Goal: Transaction & Acquisition: Purchase product/service

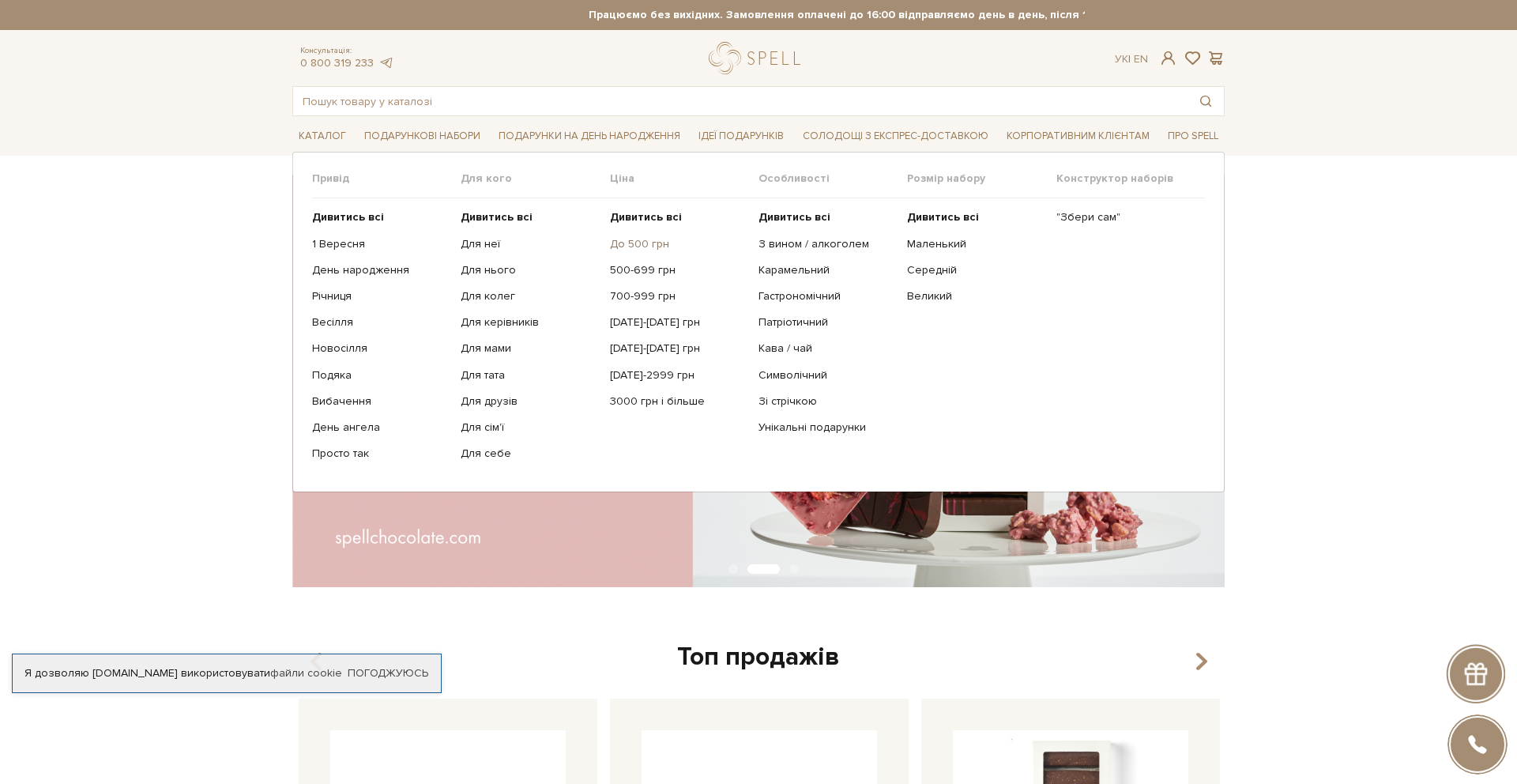
click at [625, 239] on link "До 500 грн" at bounding box center [678, 245] width 137 height 14
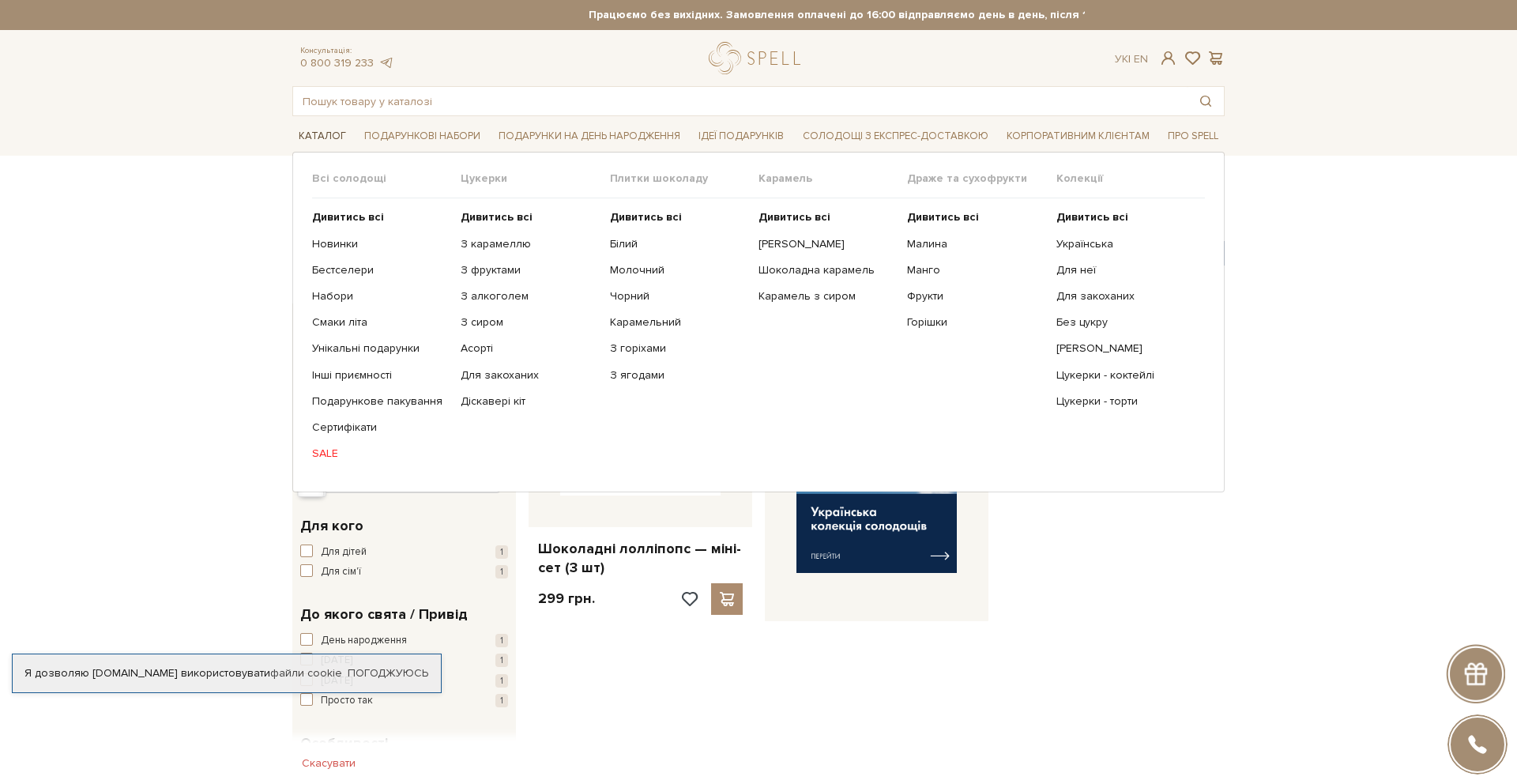
click at [313, 138] on span "Каталог" at bounding box center [322, 137] width 60 height 25
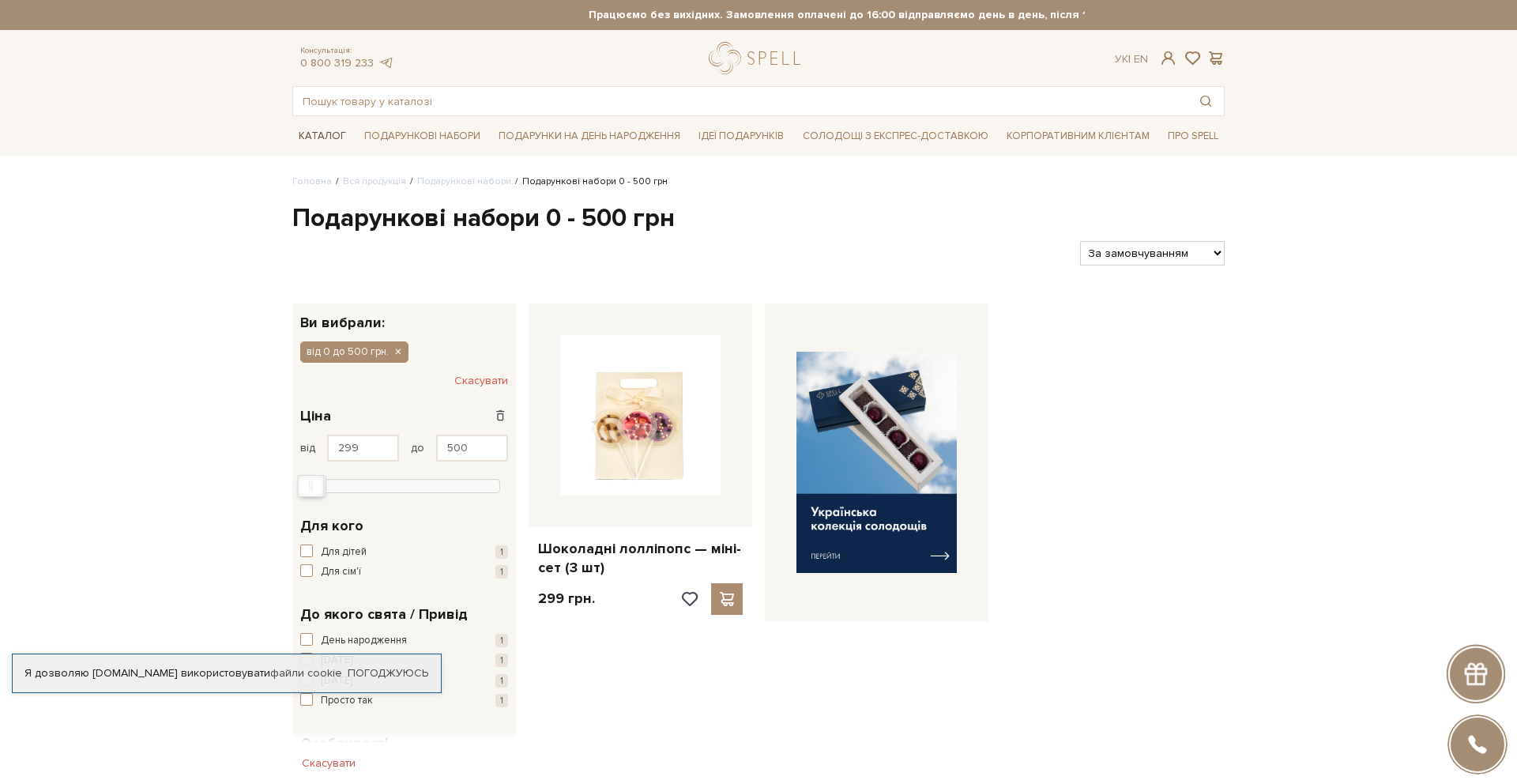
click at [328, 132] on span "Каталог" at bounding box center [322, 137] width 60 height 25
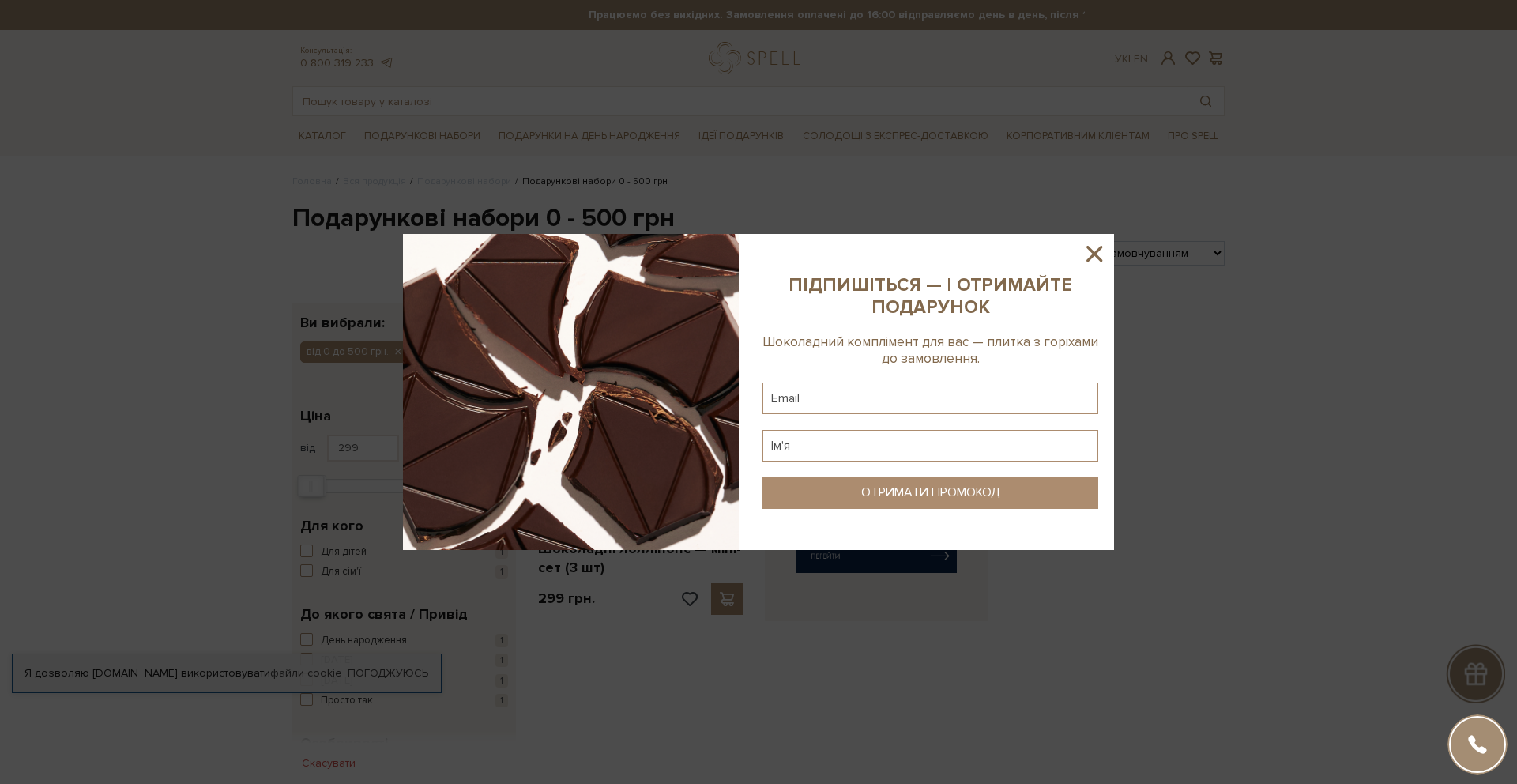
click at [1096, 250] on icon at bounding box center [1094, 253] width 26 height 26
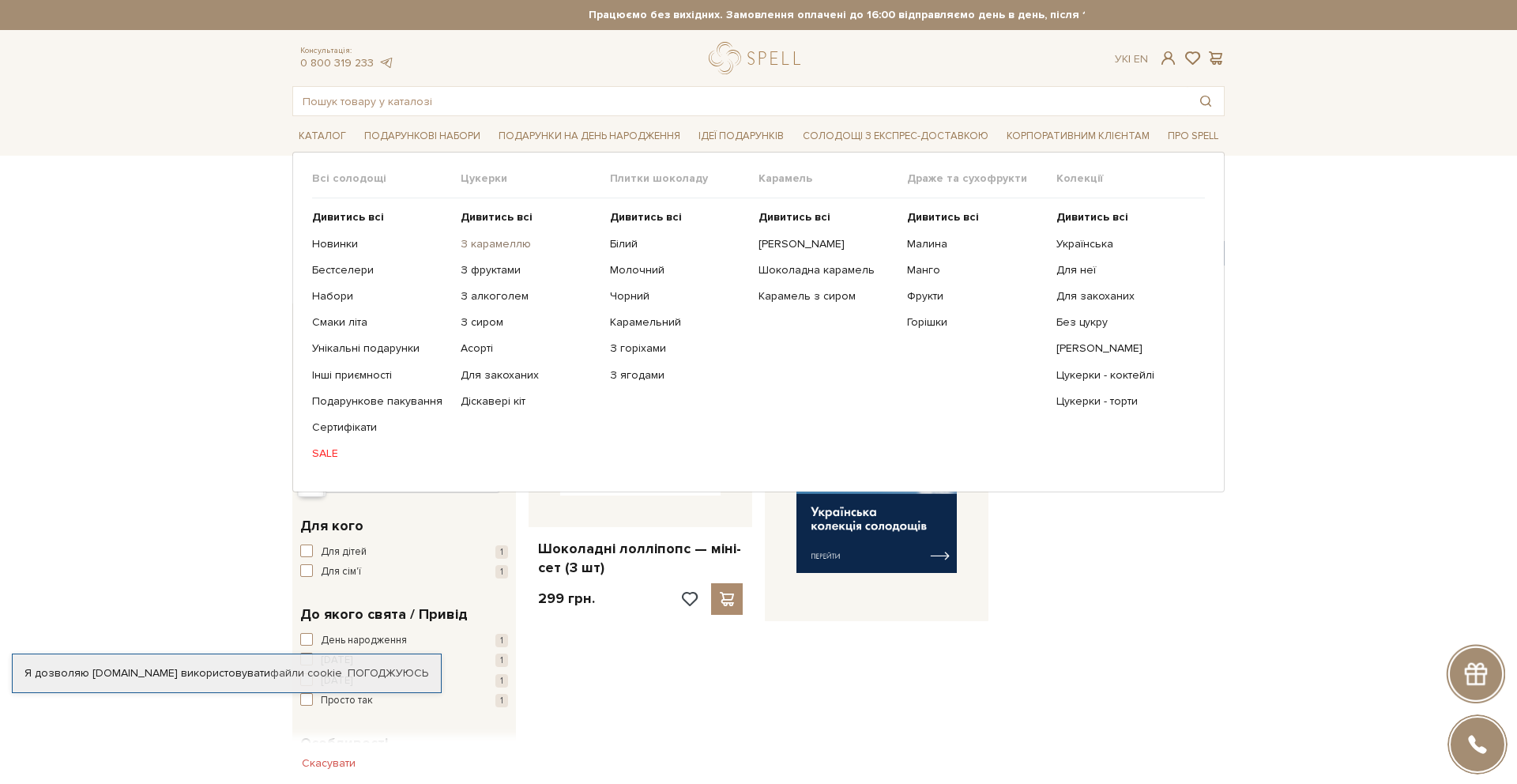
click at [507, 238] on link "З карамеллю" at bounding box center [529, 245] width 137 height 14
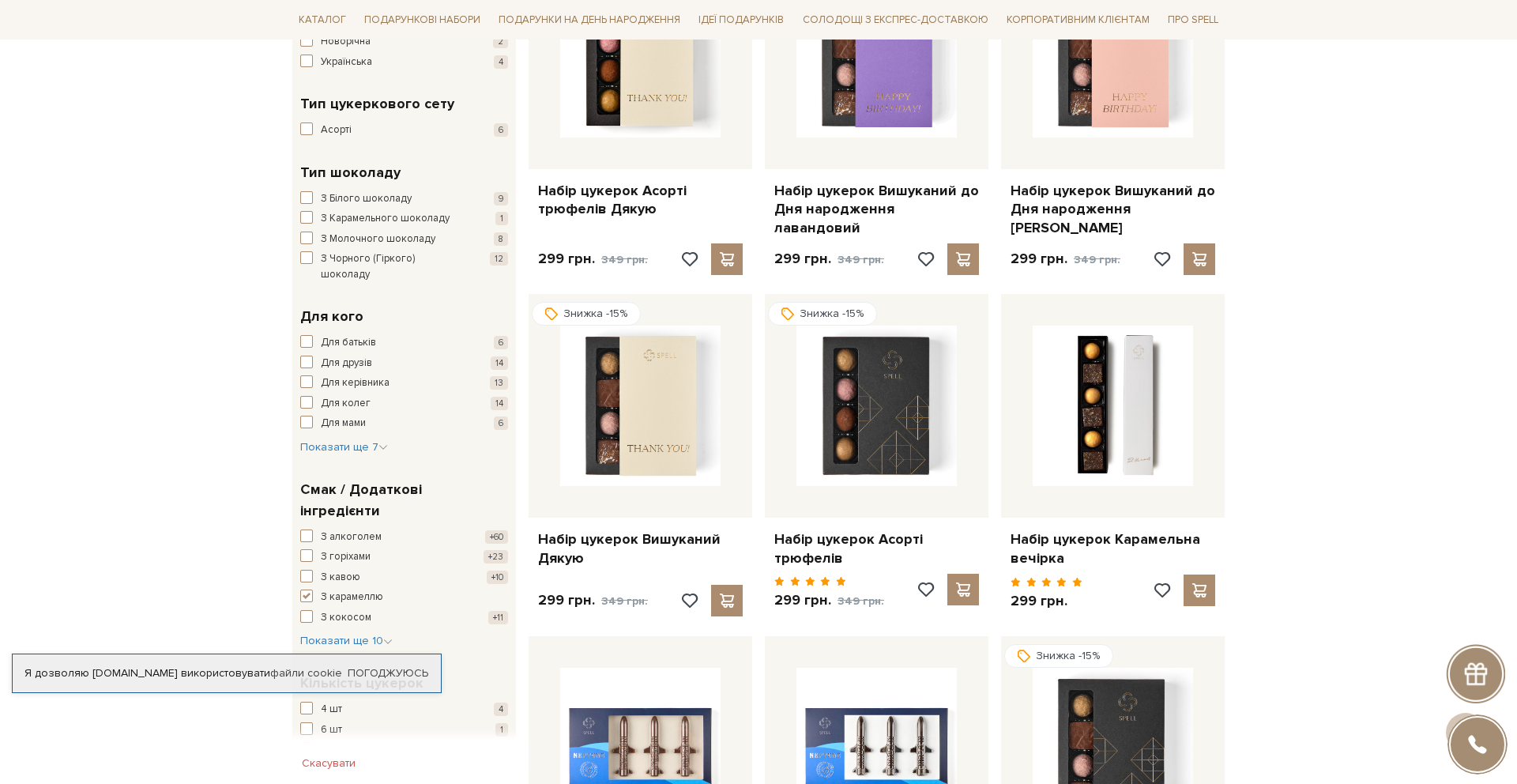
scroll to position [709, 0]
